Goal: Transaction & Acquisition: Download file/media

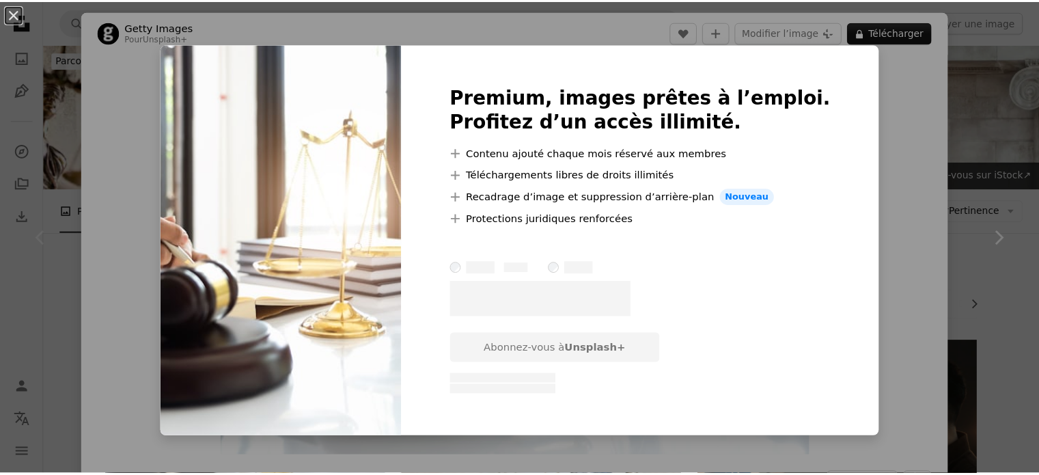
scroll to position [43, 0]
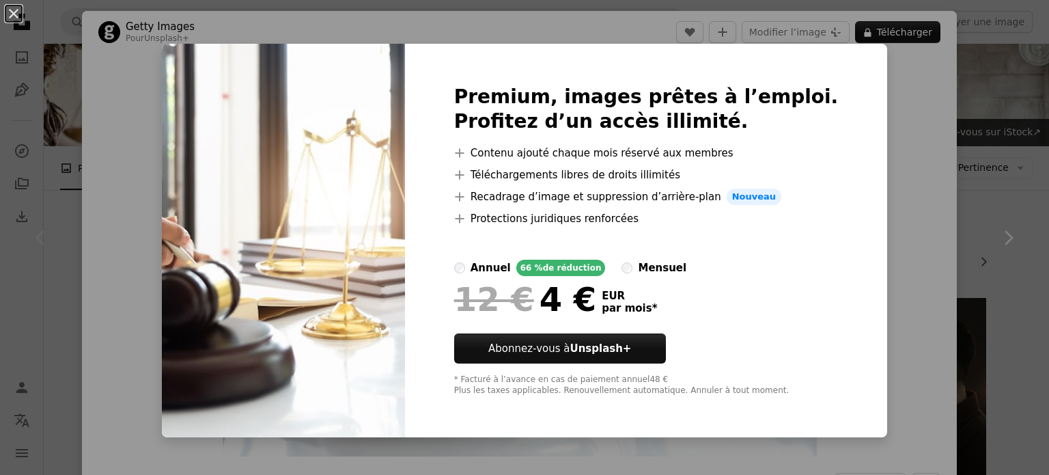
click at [860, 104] on div "An X shape Premium, images prêtes à l’emploi. Profitez d’un accès illimité. A p…" at bounding box center [524, 237] width 1049 height 475
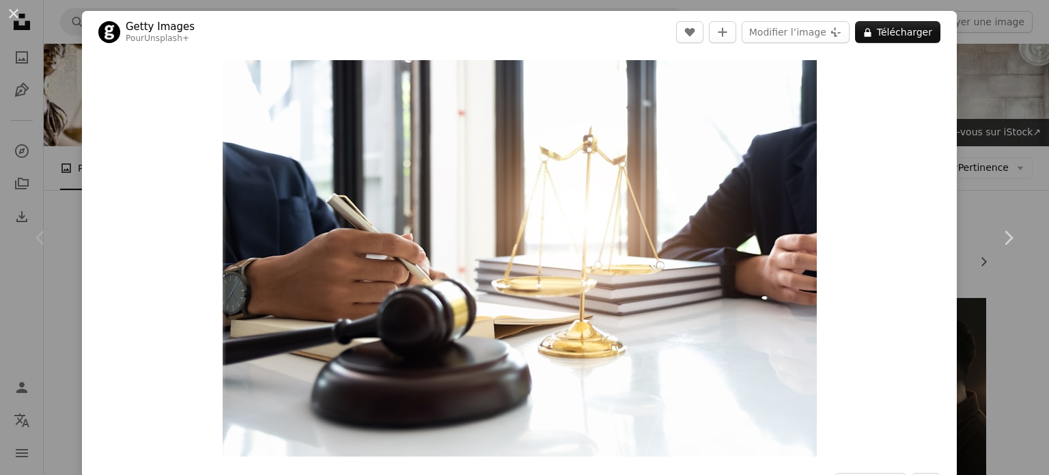
click at [970, 98] on div "An X shape Chevron left Chevron right Getty Images Pour Unsplash+ A heart A plu…" at bounding box center [524, 237] width 1049 height 475
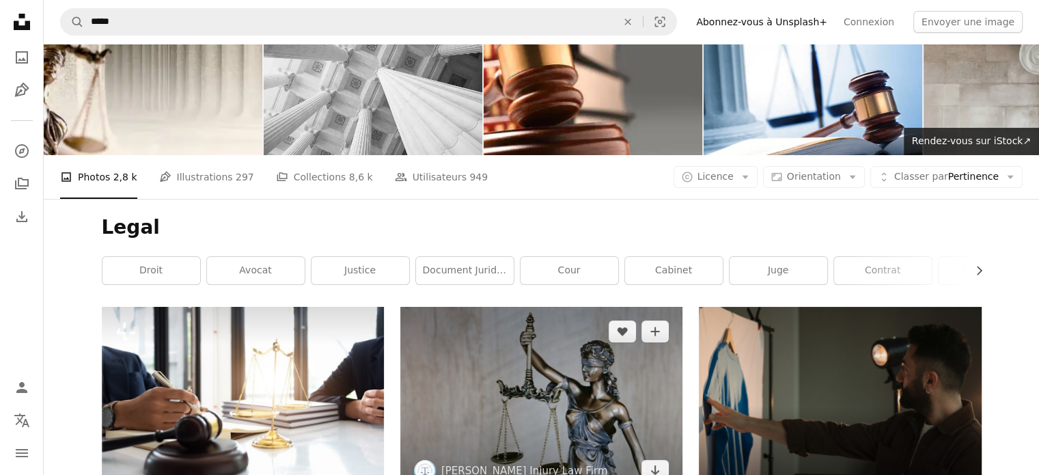
scroll to position [35, 0]
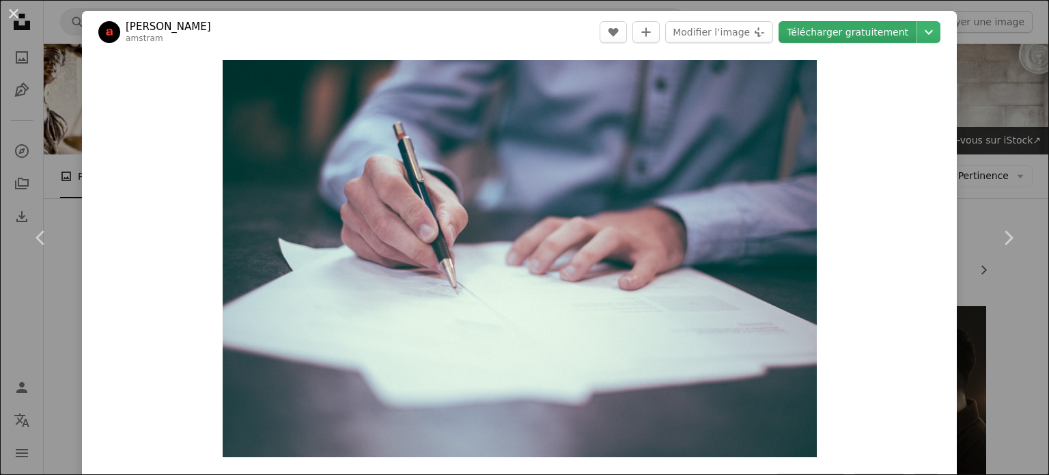
click at [854, 32] on link "Télécharger gratuitement" at bounding box center [848, 32] width 138 height 22
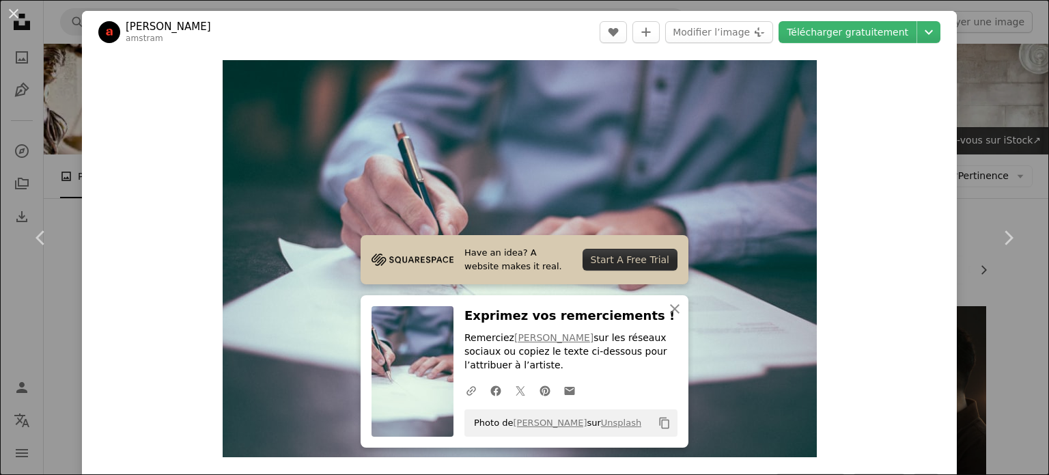
click at [971, 83] on div "An X shape Chevron left Chevron right Have an idea? A website makes it real. St…" at bounding box center [524, 237] width 1049 height 475
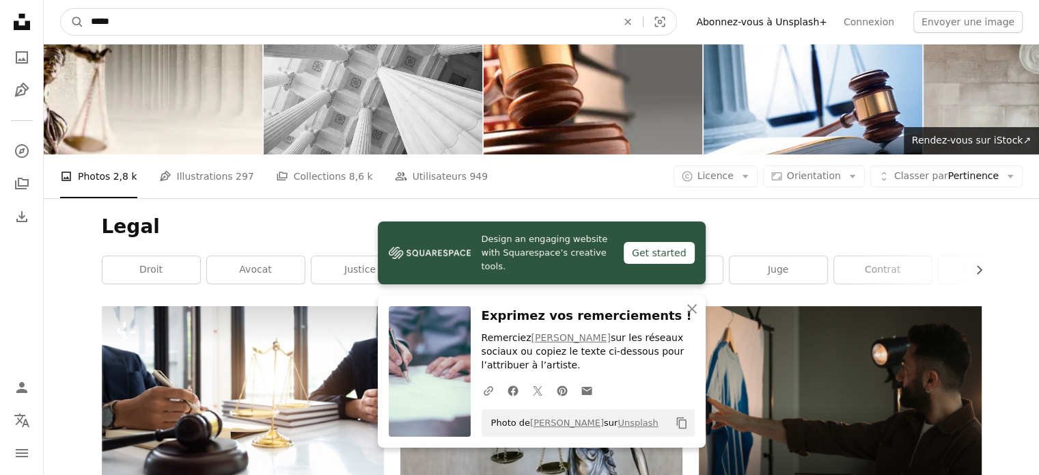
click at [228, 25] on input "*****" at bounding box center [348, 22] width 529 height 26
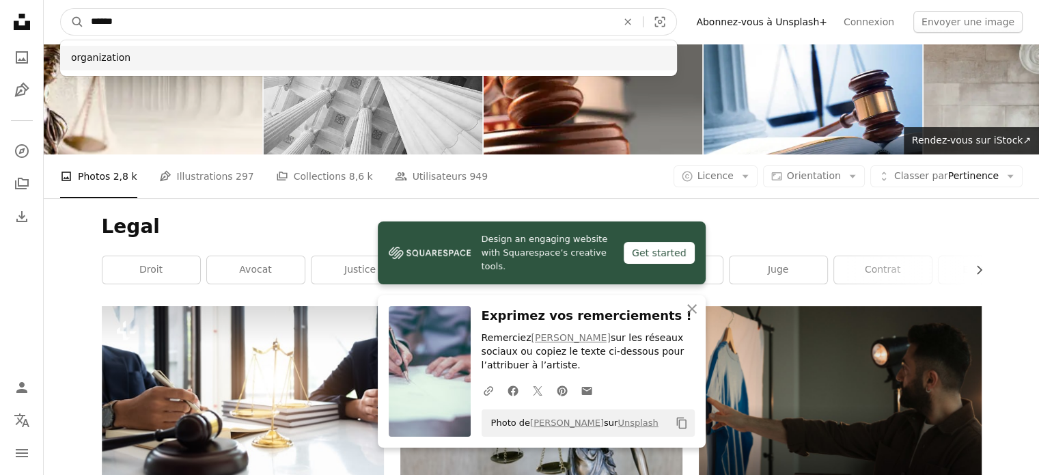
type input "******"
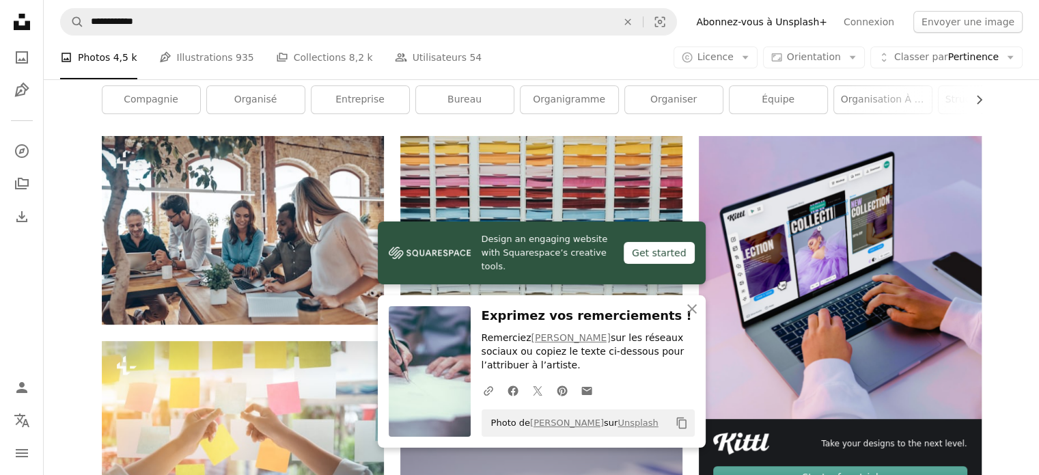
scroll to position [208, 0]
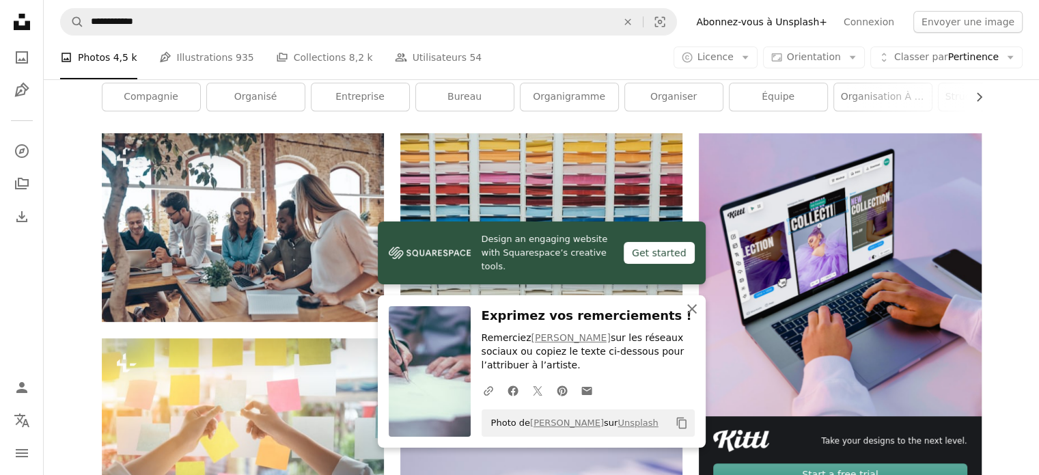
click at [693, 308] on icon "button" at bounding box center [692, 309] width 10 height 10
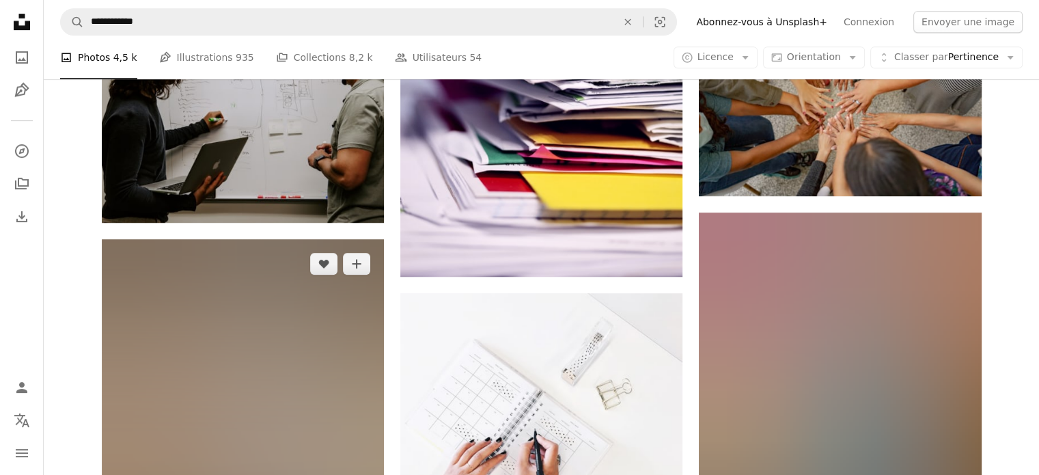
scroll to position [720, 0]
